Goal: Task Accomplishment & Management: Manage account settings

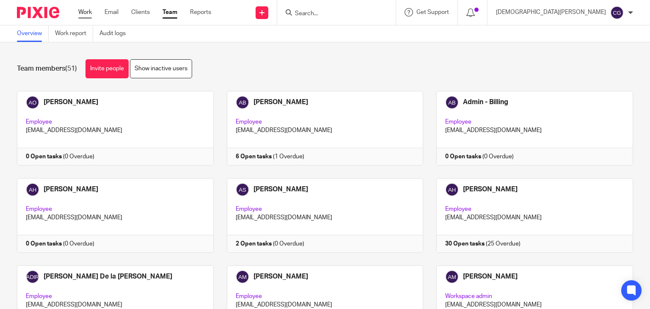
click at [85, 11] on link "Work" at bounding box center [85, 12] width 14 height 8
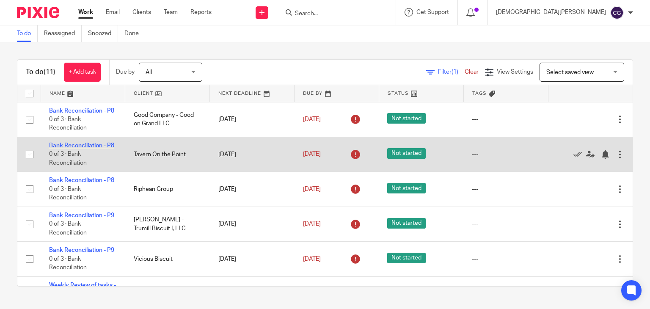
click at [80, 149] on link "Bank Reconciliation - P8" at bounding box center [81, 146] width 65 height 6
click at [82, 149] on link "Bank Reconciliation - P8" at bounding box center [81, 146] width 65 height 6
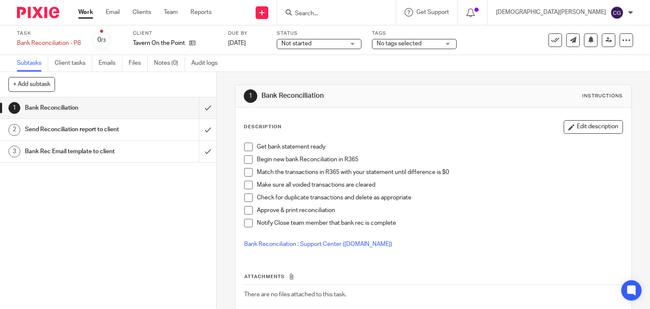
click at [248, 149] on span at bounding box center [248, 147] width 8 height 8
click at [245, 162] on span at bounding box center [248, 159] width 8 height 8
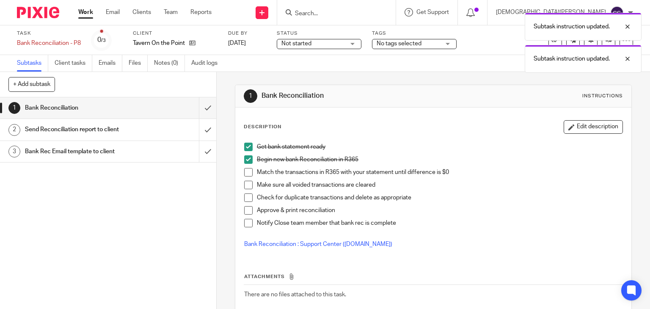
click at [244, 186] on span at bounding box center [248, 185] width 8 height 8
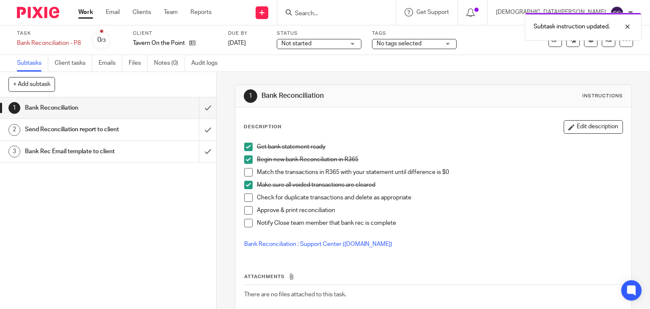
click at [351, 43] on div "Not started Not started" at bounding box center [319, 44] width 85 height 10
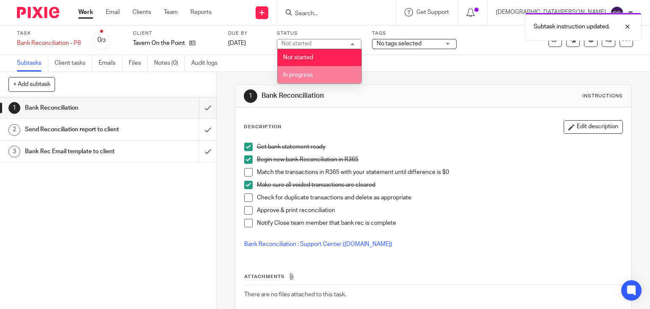
click at [307, 72] on span "In progress" at bounding box center [298, 75] width 30 height 6
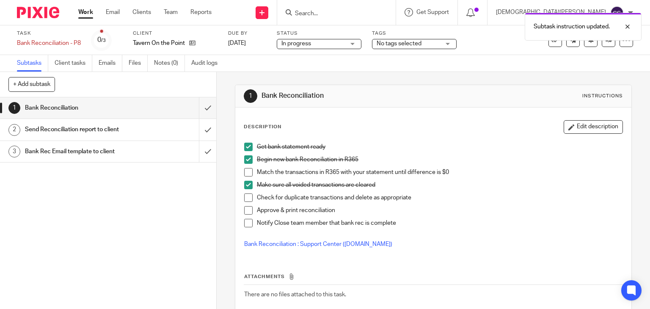
click at [431, 45] on span "No tags selected" at bounding box center [409, 43] width 64 height 9
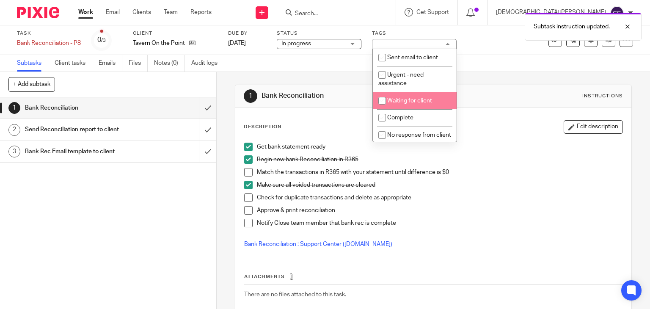
click at [385, 99] on input "checkbox" at bounding box center [382, 101] width 16 height 16
checkbox input "true"
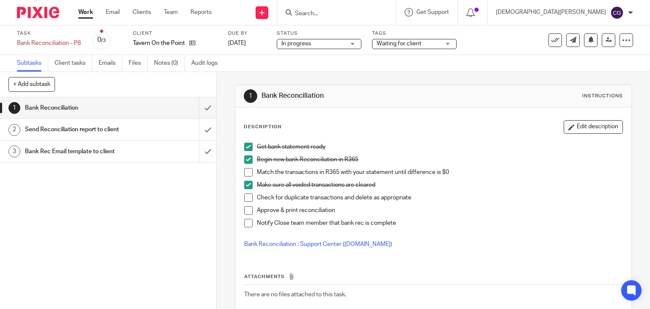
click at [84, 13] on link "Work" at bounding box center [85, 12] width 15 height 8
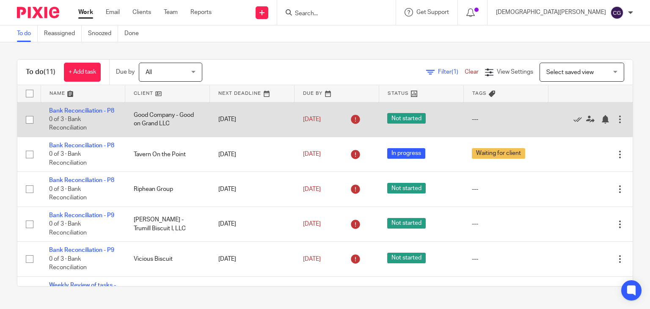
click at [341, 116] on td "[DATE]" at bounding box center [337, 119] width 85 height 35
click at [89, 114] on td "Bank Reconciliation - P8 0 of 3 · Bank Reconciliation" at bounding box center [83, 119] width 85 height 35
click at [90, 111] on link "Bank Reconciliation - P8" at bounding box center [81, 111] width 65 height 6
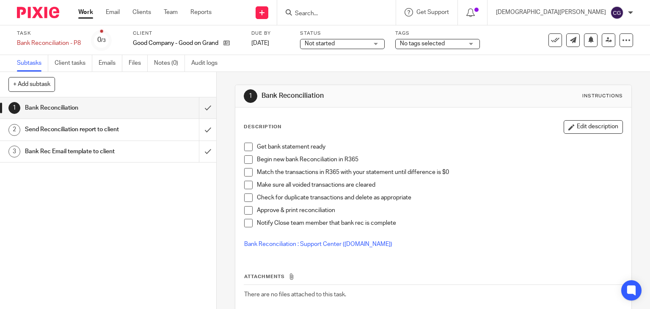
click at [334, 41] on span "Not started" at bounding box center [320, 44] width 30 height 6
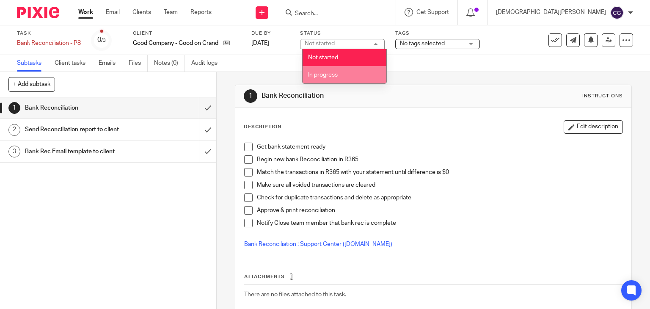
drag, startPoint x: 339, startPoint y: 74, endPoint x: 412, endPoint y: 64, distance: 73.6
click at [339, 74] on li "In progress" at bounding box center [345, 74] width 84 height 17
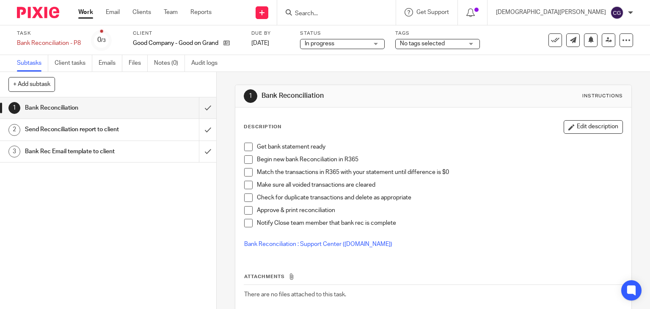
click at [453, 42] on span "No tags selected" at bounding box center [432, 43] width 64 height 9
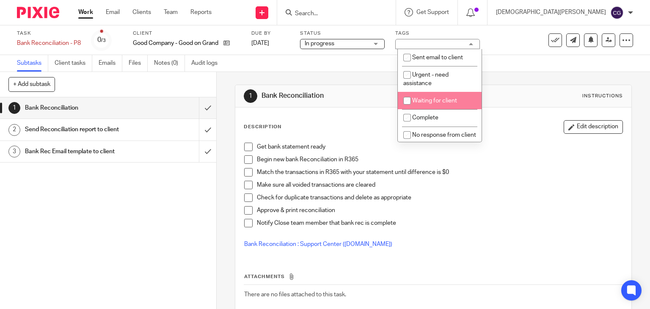
click at [423, 104] on span "Waiting for client" at bounding box center [434, 101] width 45 height 6
checkbox input "true"
click at [88, 14] on link "Work" at bounding box center [85, 12] width 15 height 8
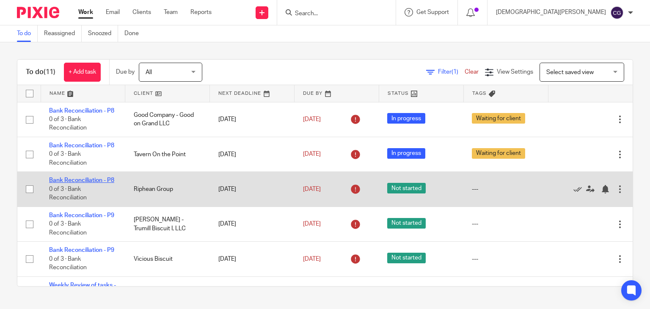
click at [71, 183] on link "Bank Reconciliation - P8" at bounding box center [81, 180] width 65 height 6
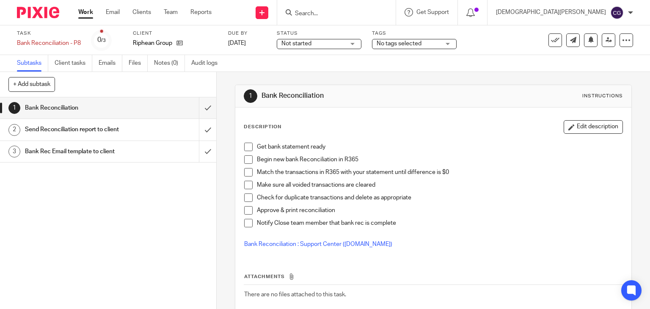
click at [323, 47] on span "Not started" at bounding box center [314, 43] width 64 height 9
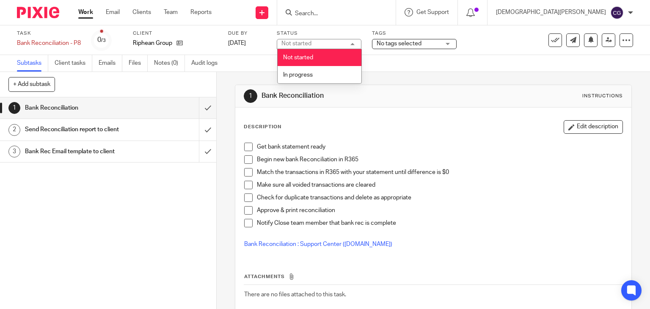
click at [321, 73] on li "In progress" at bounding box center [320, 74] width 84 height 17
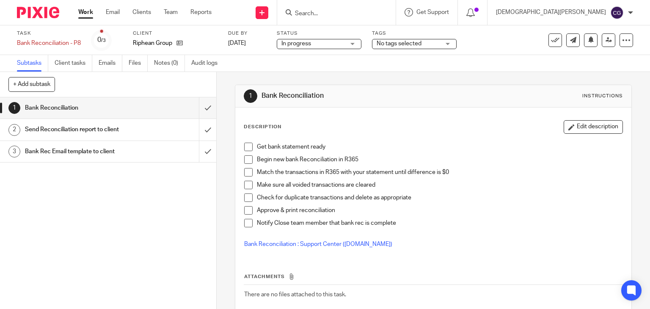
click at [403, 45] on span "No tags selected" at bounding box center [399, 44] width 45 height 6
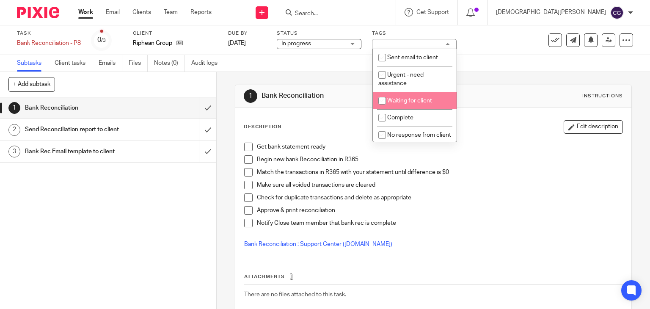
click at [397, 102] on span "Waiting for client" at bounding box center [409, 101] width 45 height 6
checkbox input "true"
click at [83, 15] on link "Work" at bounding box center [85, 12] width 15 height 8
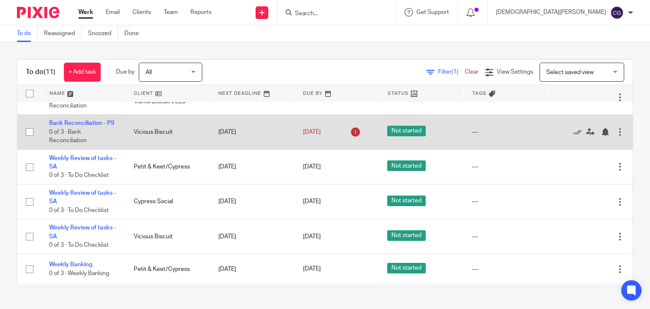
scroll to position [85, 0]
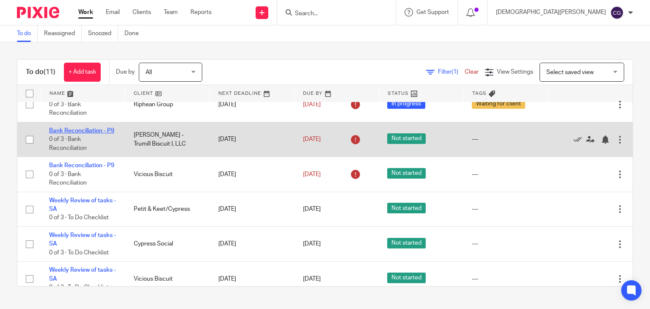
click at [98, 134] on link "Bank Reconciliation - P9" at bounding box center [81, 131] width 65 height 6
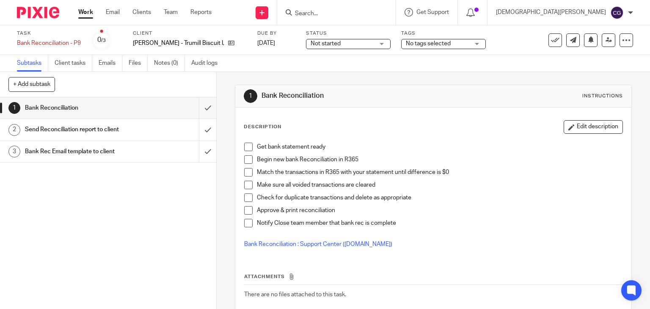
click at [324, 47] on span "Not started" at bounding box center [343, 43] width 64 height 9
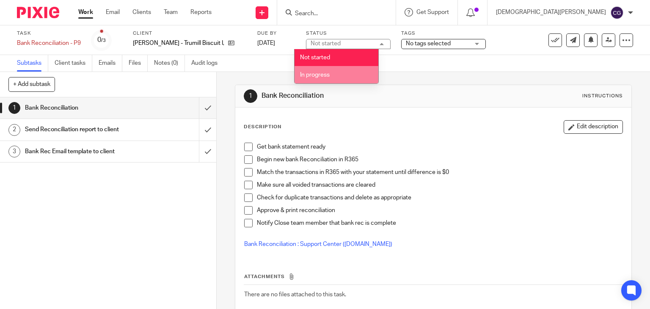
click at [318, 74] on span "In progress" at bounding box center [315, 75] width 30 height 6
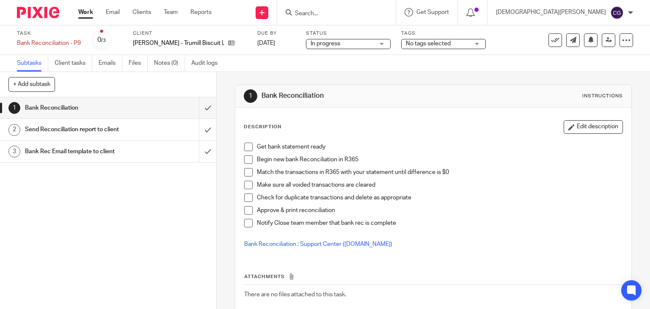
click at [436, 43] on span "No tags selected" at bounding box center [428, 44] width 45 height 6
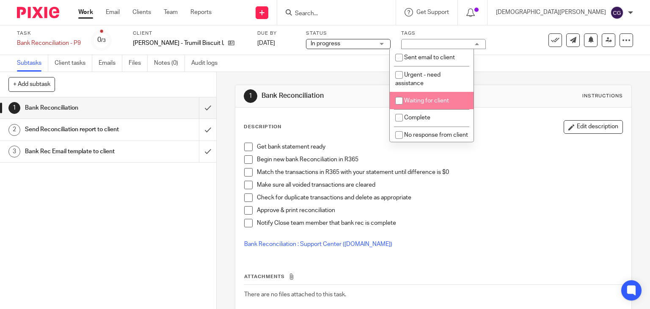
click at [399, 100] on input "checkbox" at bounding box center [399, 101] width 16 height 16
checkbox input "true"
click at [86, 15] on link "Work" at bounding box center [85, 12] width 15 height 8
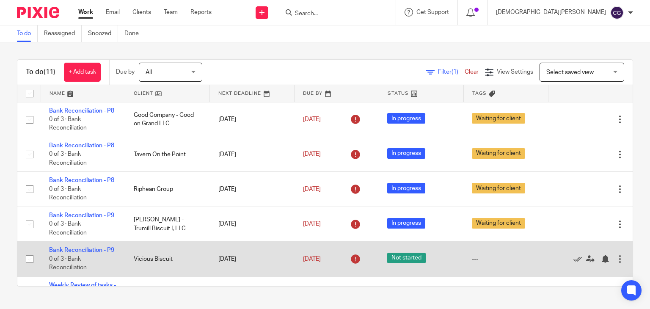
scroll to position [85, 0]
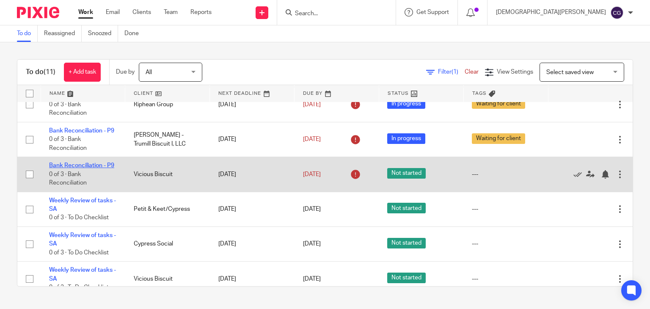
click at [93, 169] on link "Bank Reconciliation - P9" at bounding box center [81, 166] width 65 height 6
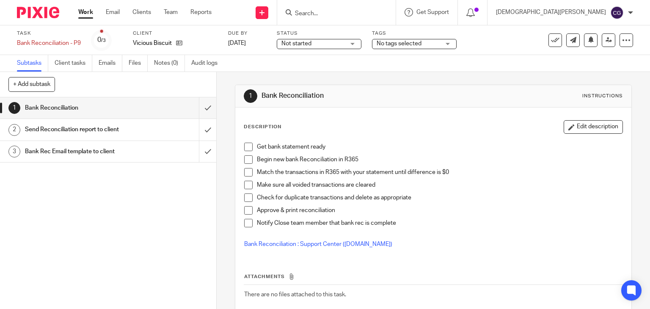
click at [332, 47] on span "Not started" at bounding box center [314, 43] width 64 height 9
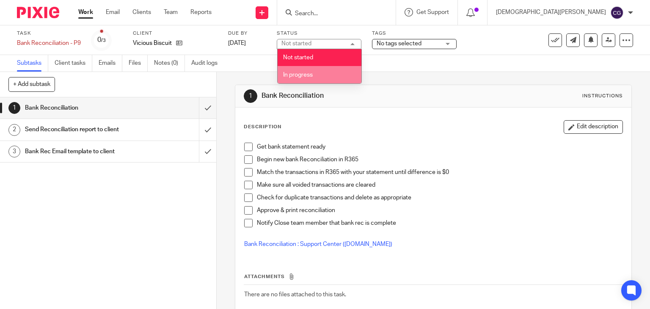
click at [305, 77] on span "In progress" at bounding box center [298, 75] width 30 height 6
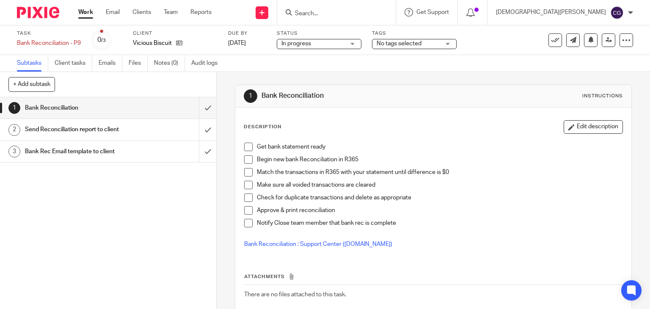
drag, startPoint x: 417, startPoint y: 41, endPoint x: 416, endPoint y: 53, distance: 12.3
click at [417, 41] on span "No tags selected" at bounding box center [399, 44] width 45 height 6
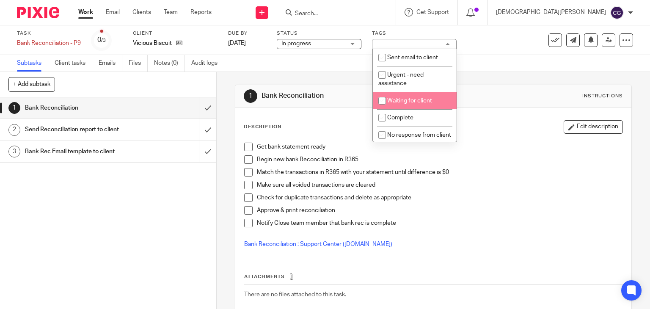
click at [383, 102] on input "checkbox" at bounding box center [382, 101] width 16 height 16
checkbox input "true"
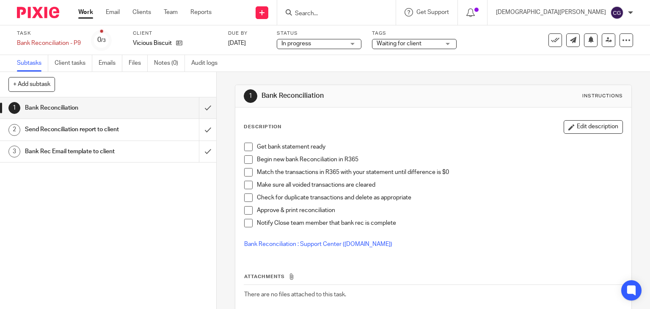
click at [83, 12] on link "Work" at bounding box center [85, 12] width 15 height 8
